Goal: Information Seeking & Learning: Learn about a topic

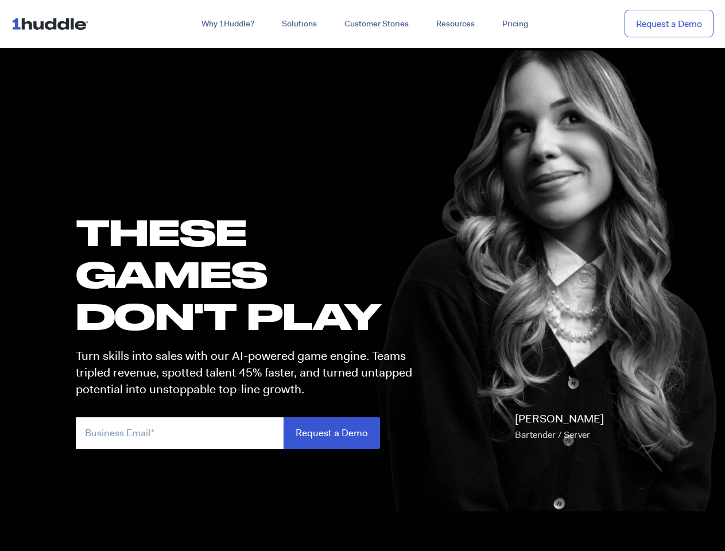
click at [362, 276] on h1 "these GAMES DON'T PLAY" at bounding box center [249, 274] width 347 height 126
click at [227, 24] on link "Why 1Huddle?" at bounding box center [228, 24] width 80 height 21
click at [299, 24] on link "Solutions" at bounding box center [299, 24] width 63 height 21
click at [455, 24] on link "Resources" at bounding box center [456, 24] width 66 height 21
click at [249, 433] on input "email" at bounding box center [180, 433] width 208 height 32
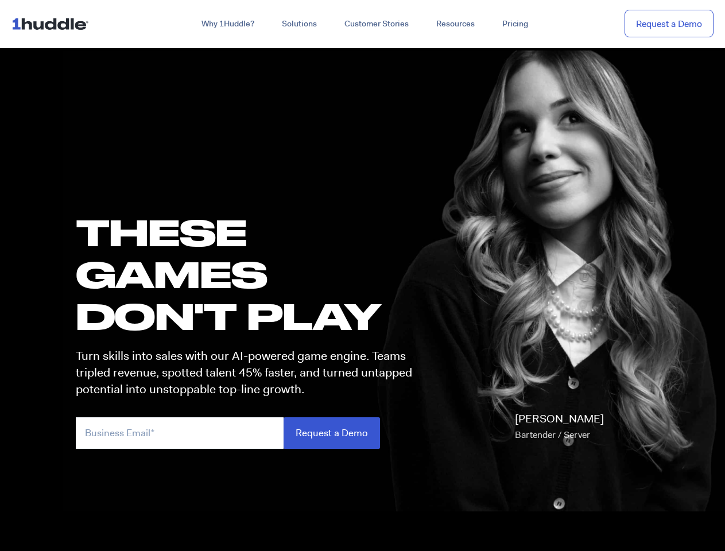
click at [331, 433] on input "Request a Demo" at bounding box center [332, 433] width 96 height 32
